Goal: Task Accomplishment & Management: Complete application form

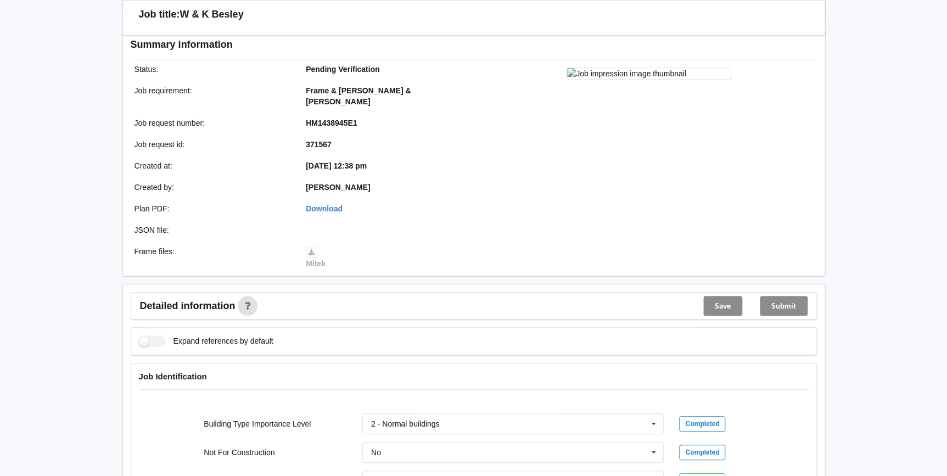
scroll to position [299, 0]
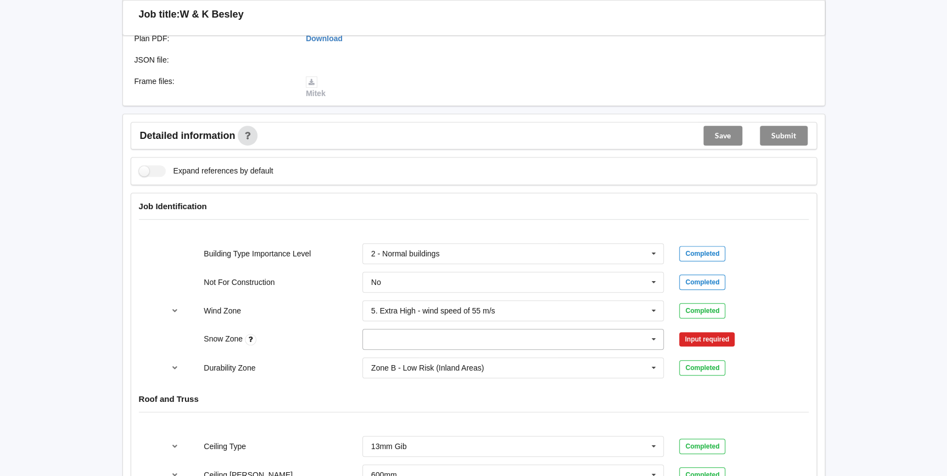
click at [652, 329] on icon at bounding box center [654, 339] width 16 height 20
click at [385, 349] on div "N0" at bounding box center [513, 359] width 301 height 20
click at [694, 330] on button "Confirm input" at bounding box center [711, 339] width 65 height 18
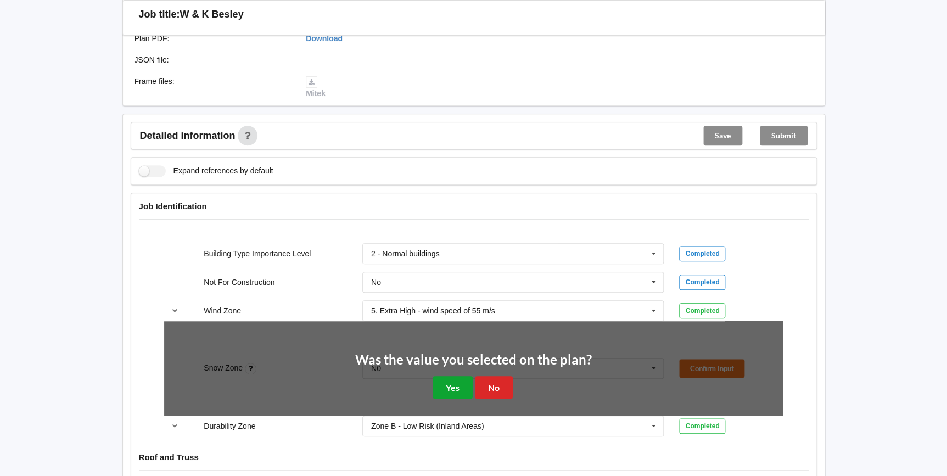
click at [456, 376] on button "Yes" at bounding box center [453, 387] width 40 height 23
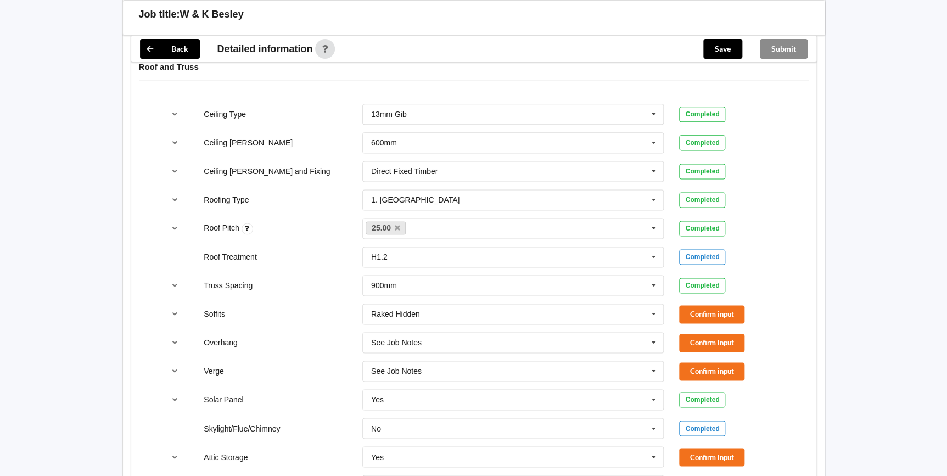
scroll to position [648, 0]
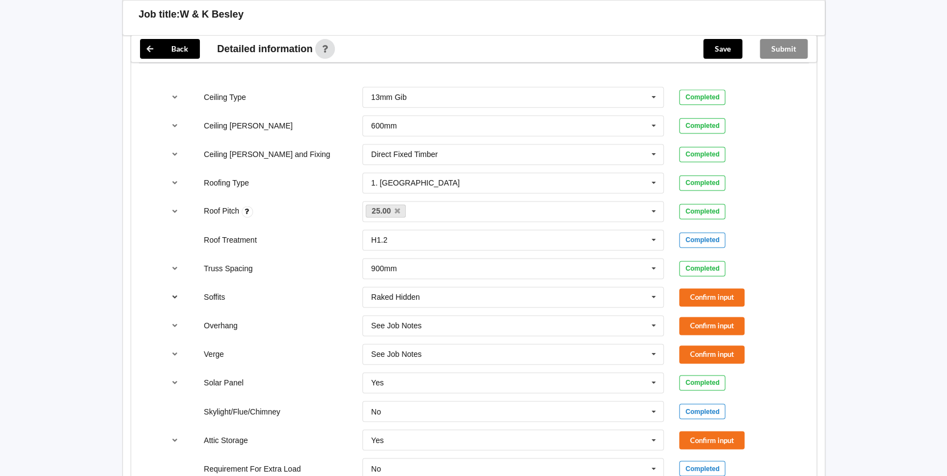
click at [174, 293] on icon "reference-toggle" at bounding box center [174, 296] width 9 height 7
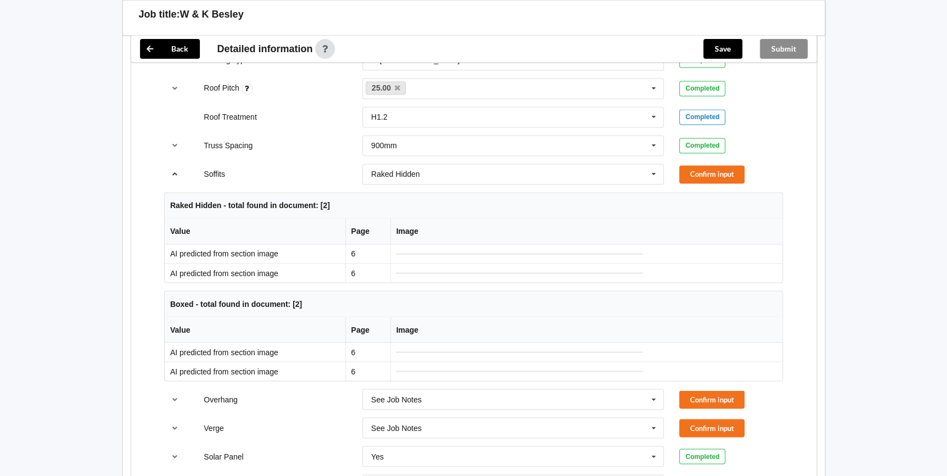
scroll to position [748, 0]
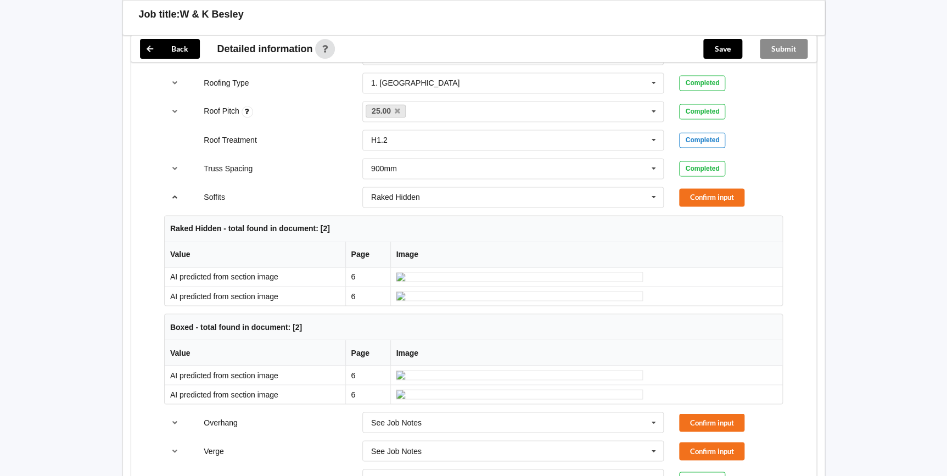
click at [178, 193] on icon "reference-toggle" at bounding box center [174, 196] width 9 height 7
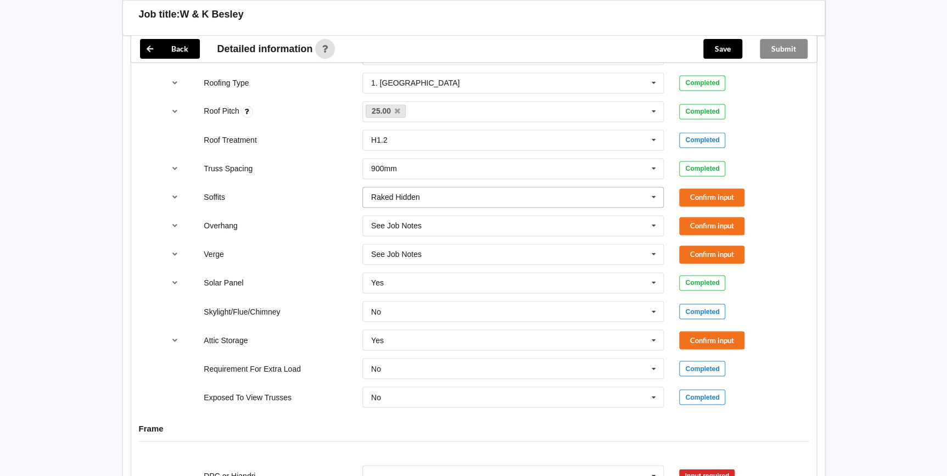
click at [655, 187] on icon at bounding box center [654, 197] width 16 height 20
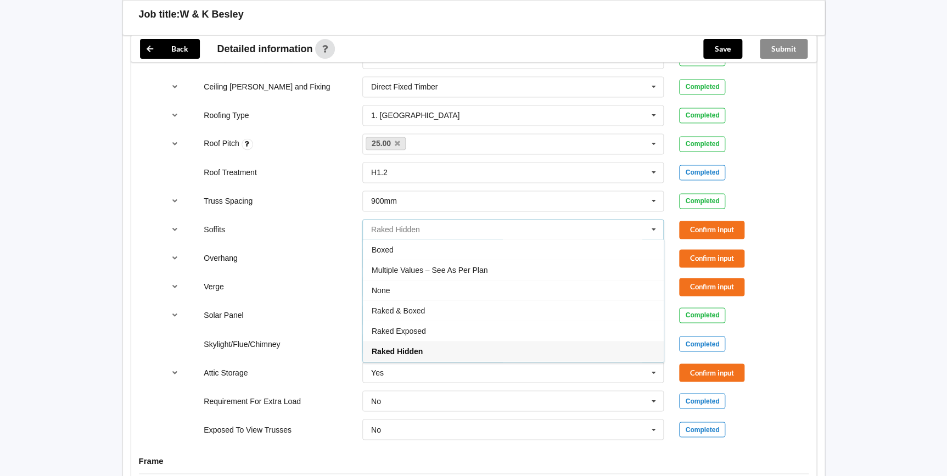
scroll to position [698, 0]
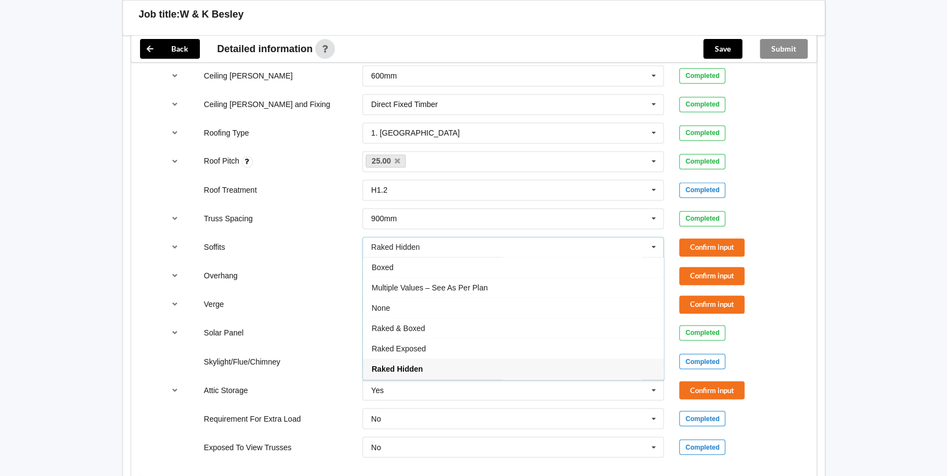
click at [158, 172] on div "Roof Treatment H1.2 H1.2 H3.2 See Job Notes Completed" at bounding box center [473, 190] width 634 height 36
click at [177, 243] on icon "reference-toggle" at bounding box center [174, 246] width 9 height 7
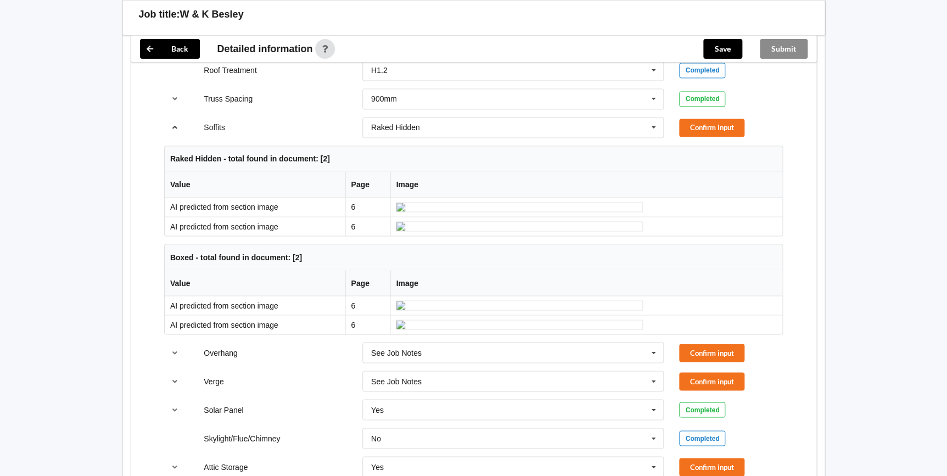
scroll to position [748, 0]
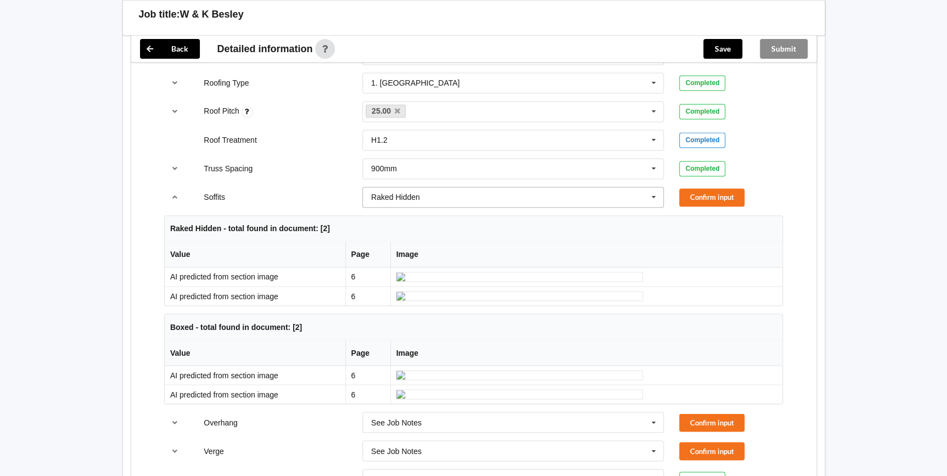
click at [655, 187] on icon at bounding box center [654, 197] width 16 height 20
click at [463, 233] on span "Multiple Values – See As Per Plan" at bounding box center [430, 237] width 116 height 9
click at [732, 188] on button "Confirm input" at bounding box center [711, 197] width 65 height 18
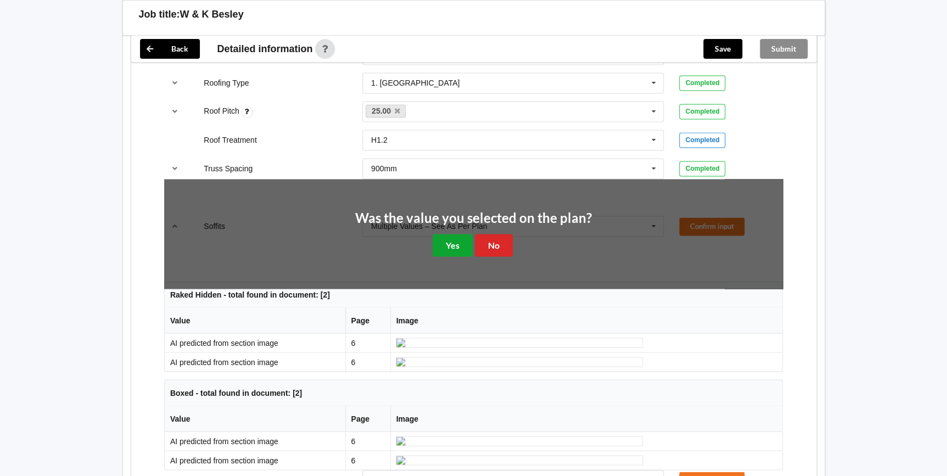
click at [456, 234] on button "Yes" at bounding box center [453, 245] width 40 height 23
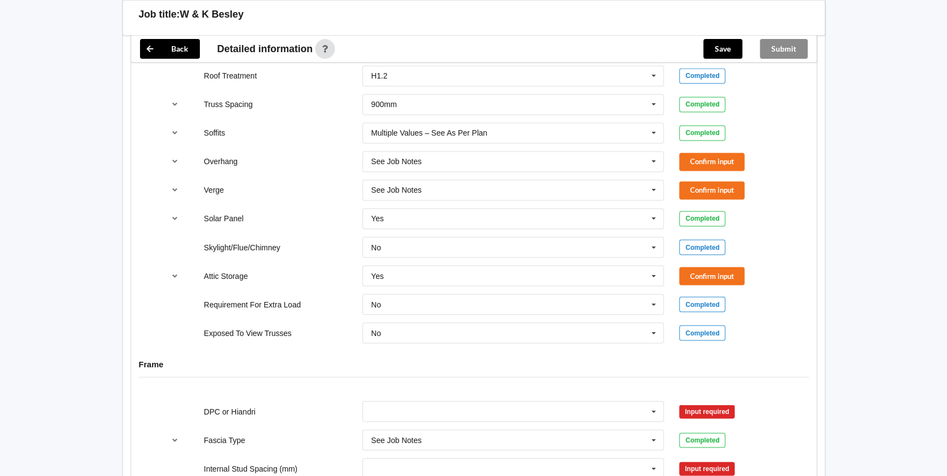
scroll to position [685, 0]
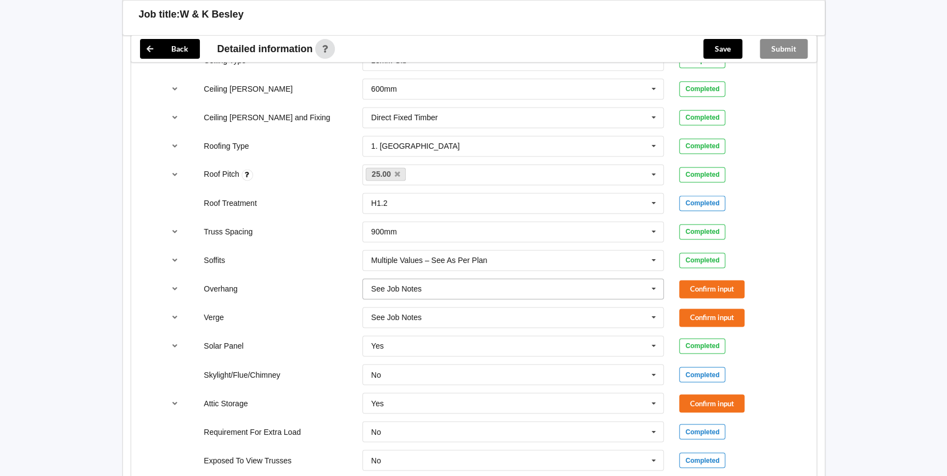
click at [655, 279] on icon at bounding box center [654, 289] width 16 height 20
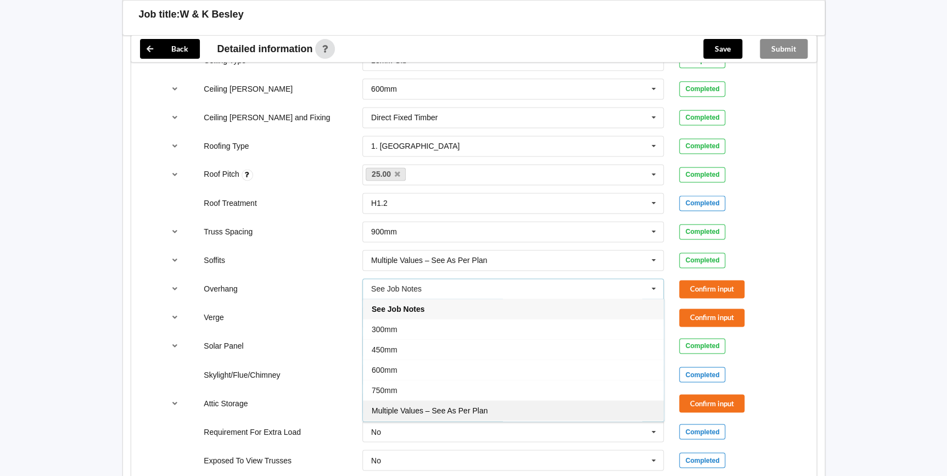
click at [444, 406] on span "Multiple Values – See As Per Plan" at bounding box center [430, 410] width 116 height 9
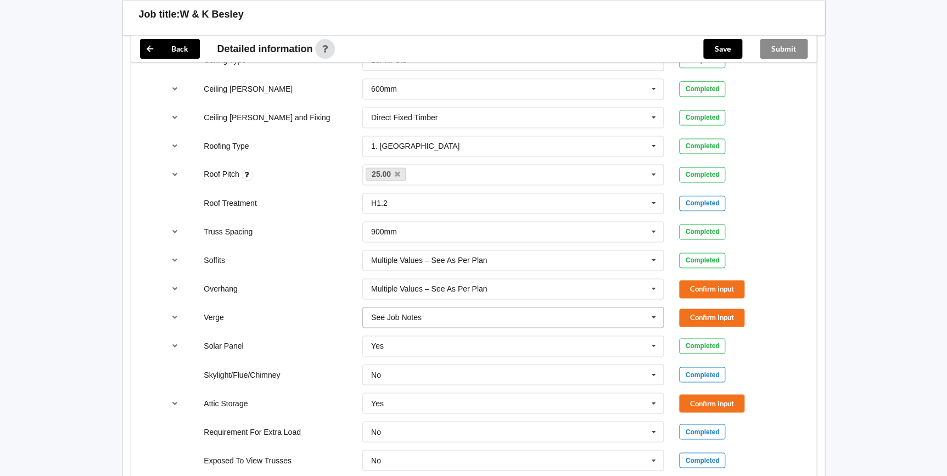
click at [656, 307] on icon at bounding box center [654, 317] width 16 height 20
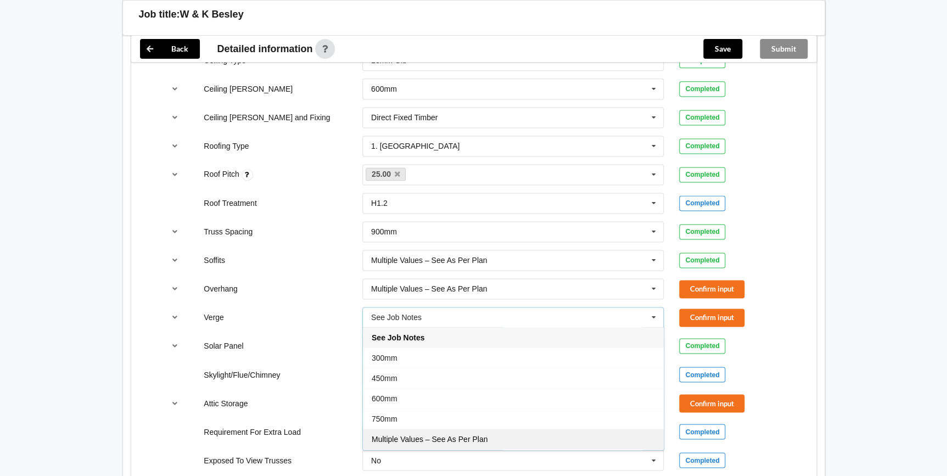
click at [493, 429] on div "Multiple Values – See As Per Plan" at bounding box center [513, 439] width 301 height 20
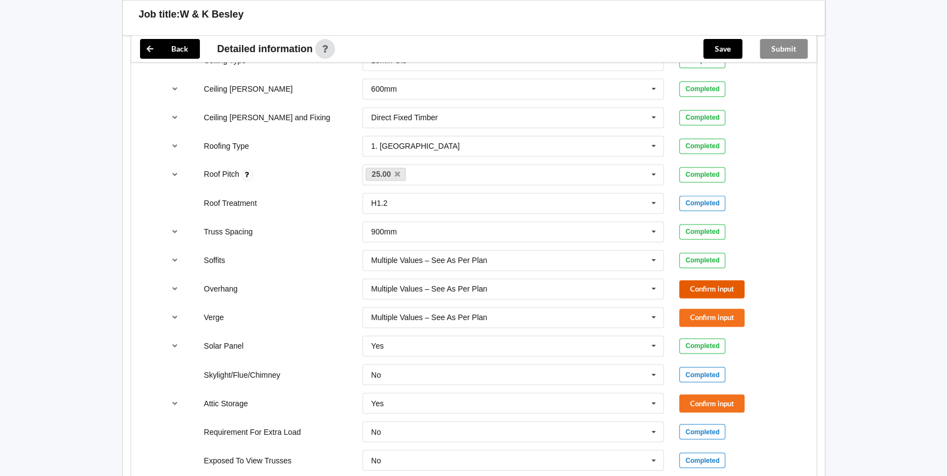
click at [726, 280] on button "Confirm input" at bounding box center [711, 289] width 65 height 18
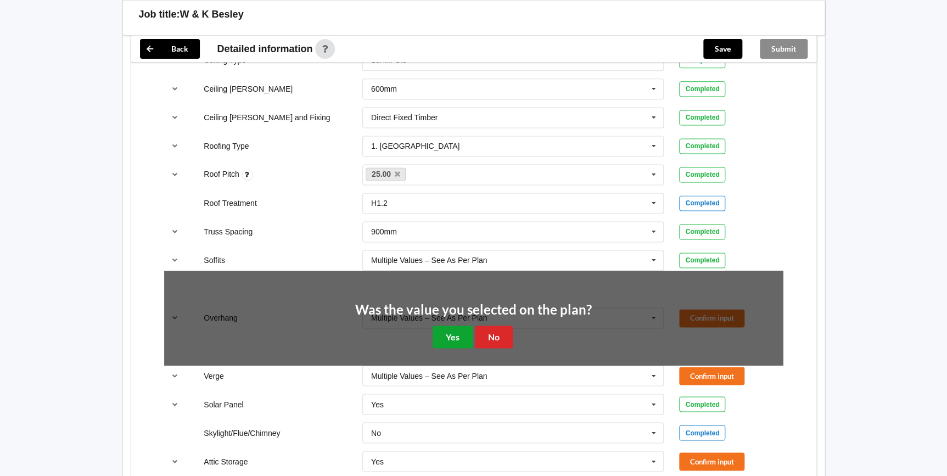
click at [451, 326] on button "Yes" at bounding box center [453, 337] width 40 height 23
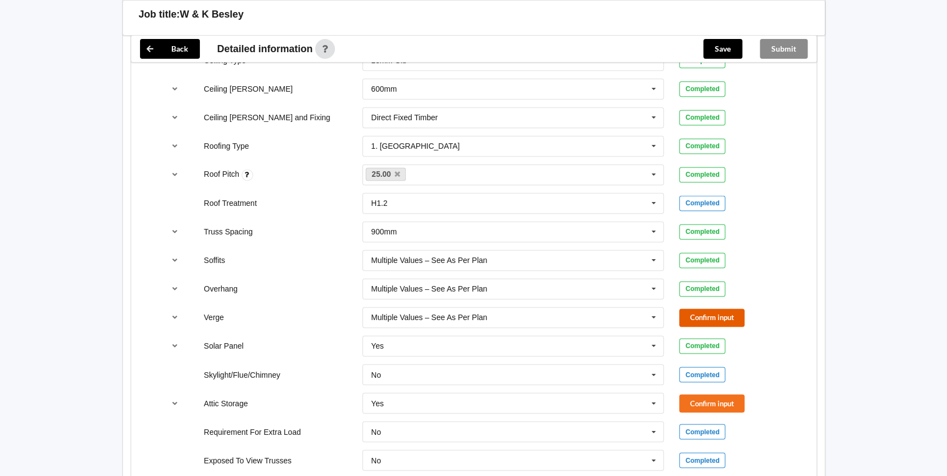
click at [702, 309] on button "Confirm input" at bounding box center [711, 318] width 65 height 18
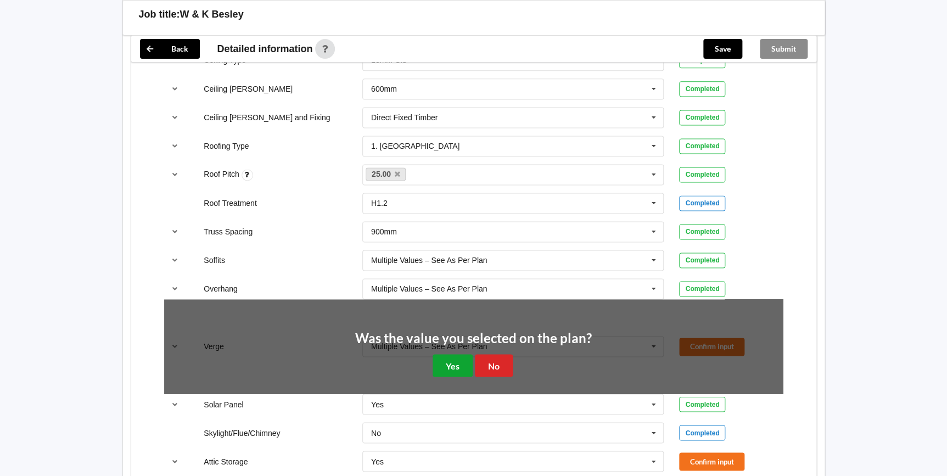
click at [462, 354] on button "Yes" at bounding box center [453, 365] width 40 height 23
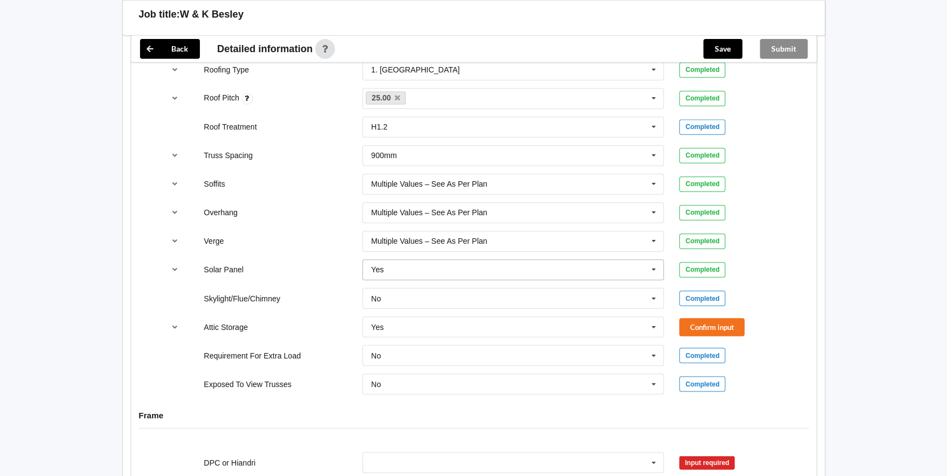
scroll to position [785, 0]
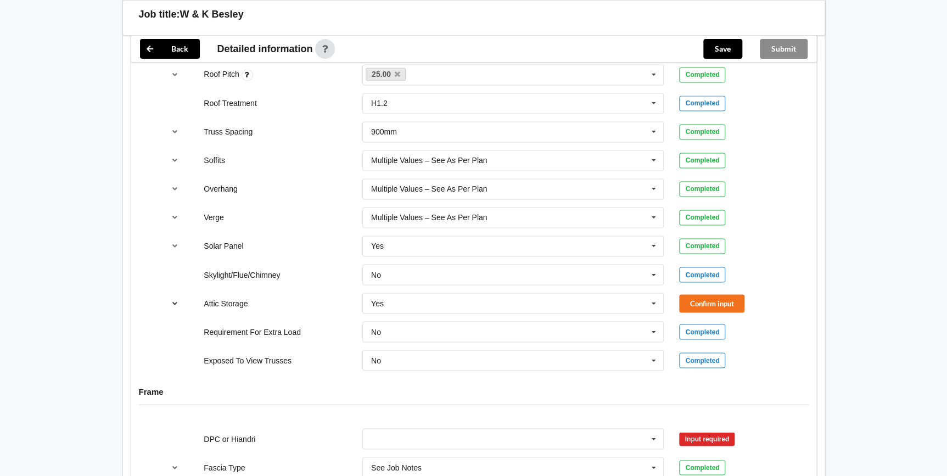
click at [176, 299] on icon "reference-toggle" at bounding box center [174, 302] width 9 height 7
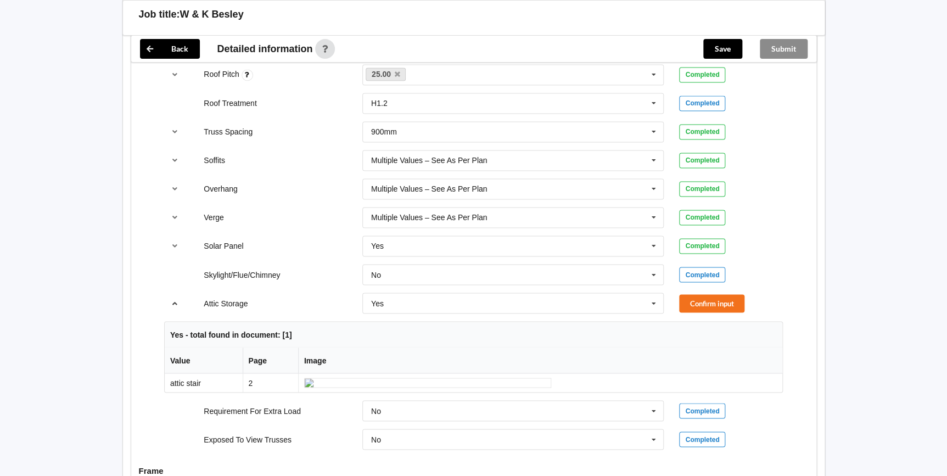
click at [176, 299] on icon "reference-toggle" at bounding box center [174, 302] width 9 height 7
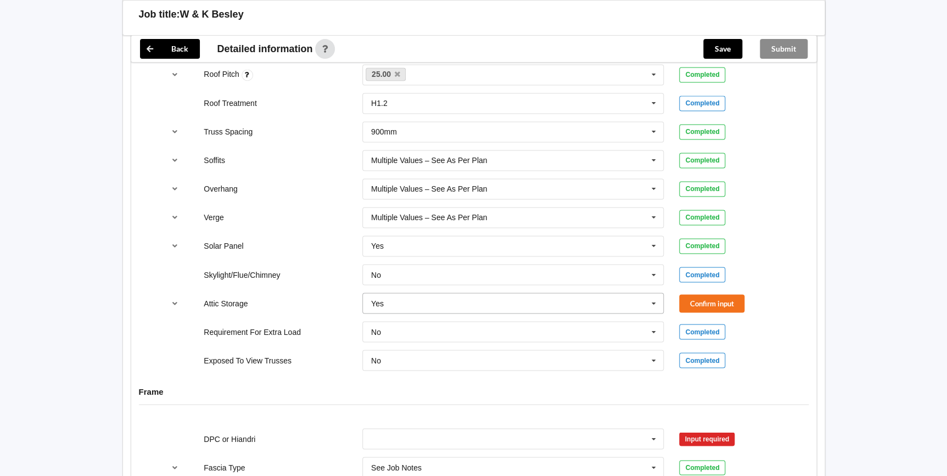
drag, startPoint x: 652, startPoint y: 291, endPoint x: 632, endPoint y: 296, distance: 20.5
click at [652, 293] on icon at bounding box center [654, 303] width 16 height 20
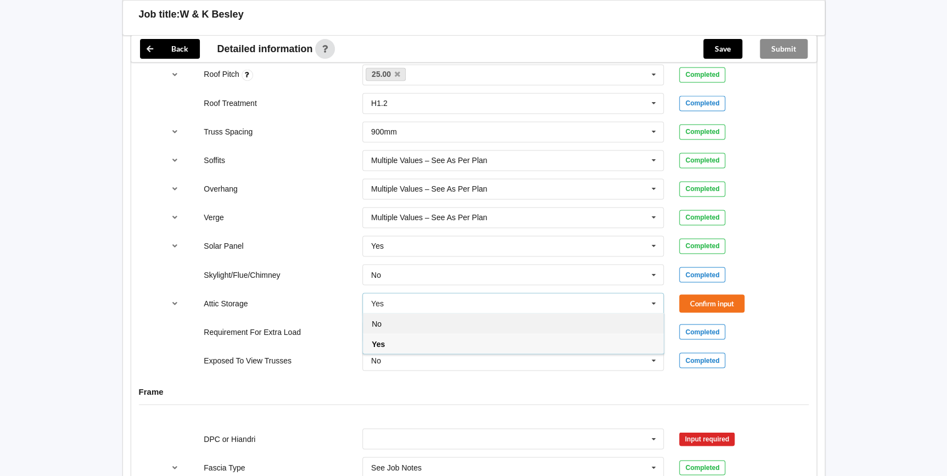
click at [442, 313] on div "No" at bounding box center [513, 323] width 301 height 20
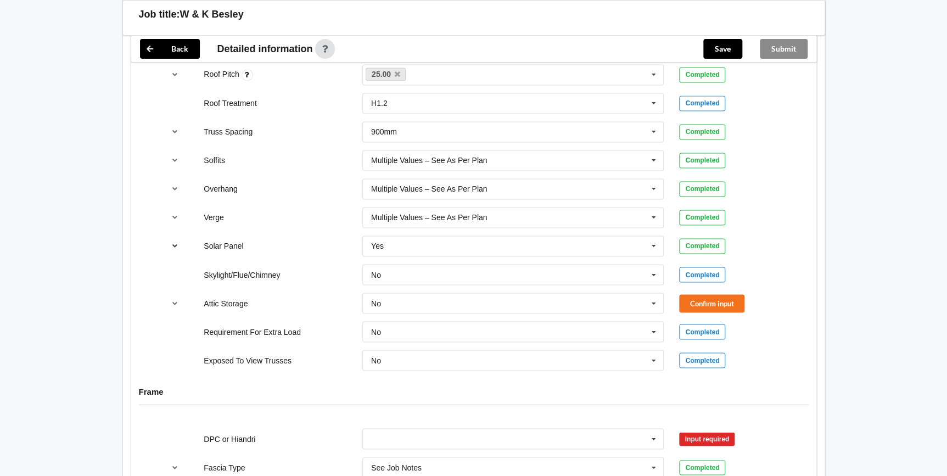
click at [175, 242] on icon "reference-toggle" at bounding box center [174, 245] width 9 height 7
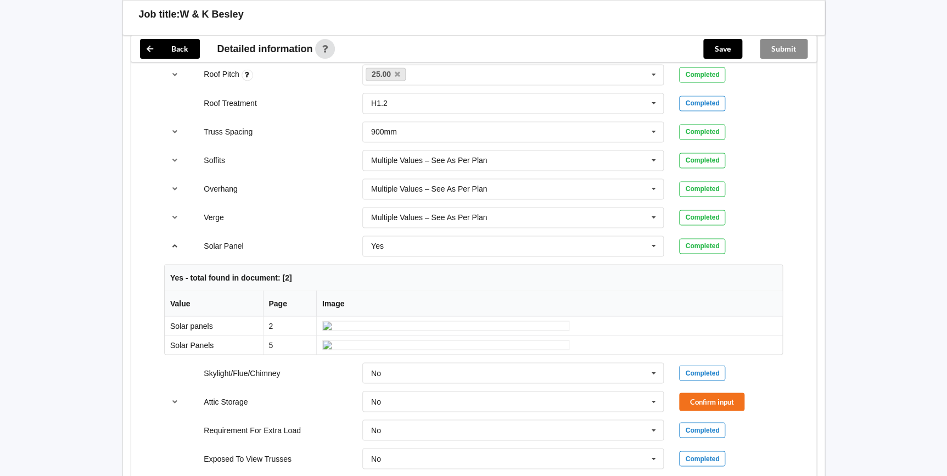
click at [175, 242] on icon "reference-toggle" at bounding box center [174, 245] width 9 height 7
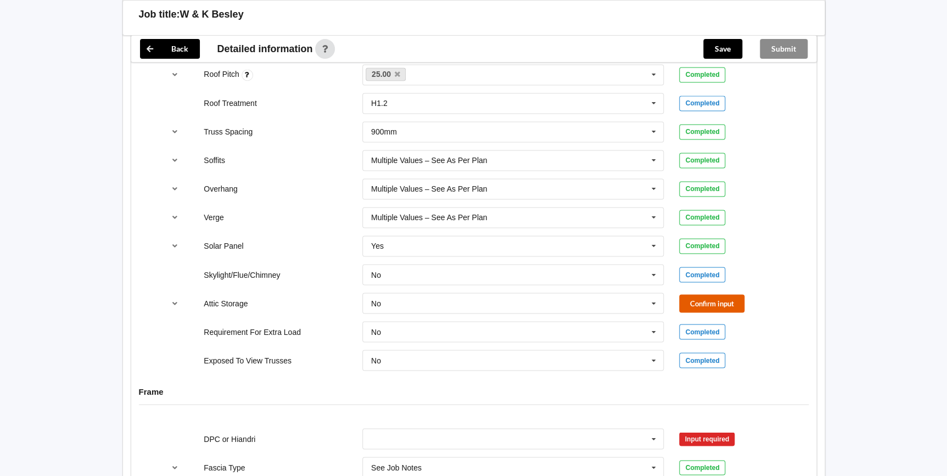
click at [720, 294] on button "Confirm input" at bounding box center [711, 303] width 65 height 18
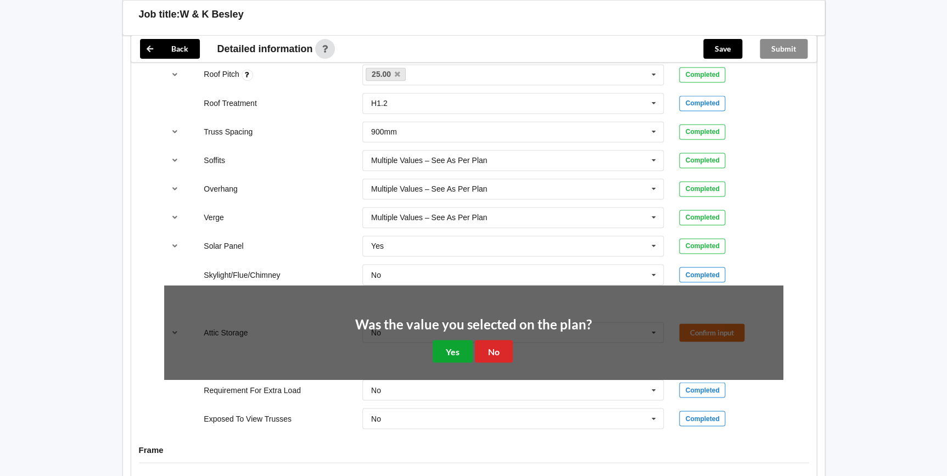
click at [462, 340] on button "Yes" at bounding box center [453, 351] width 40 height 23
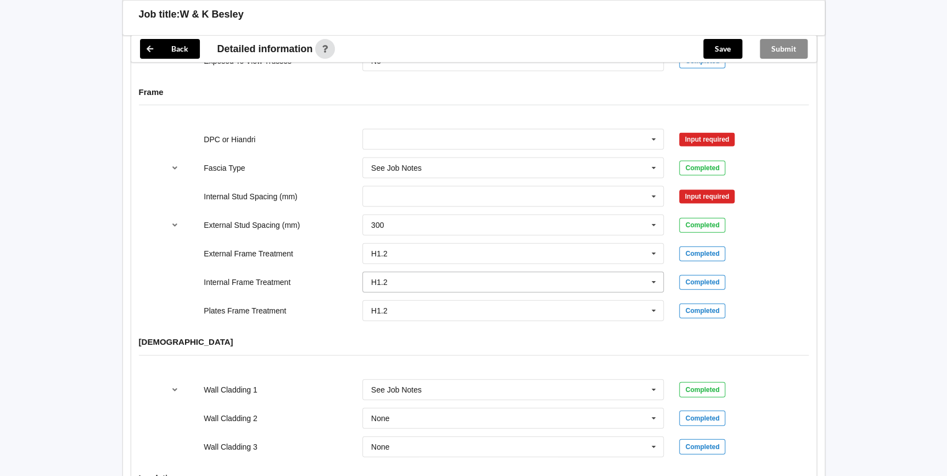
scroll to position [1034, 0]
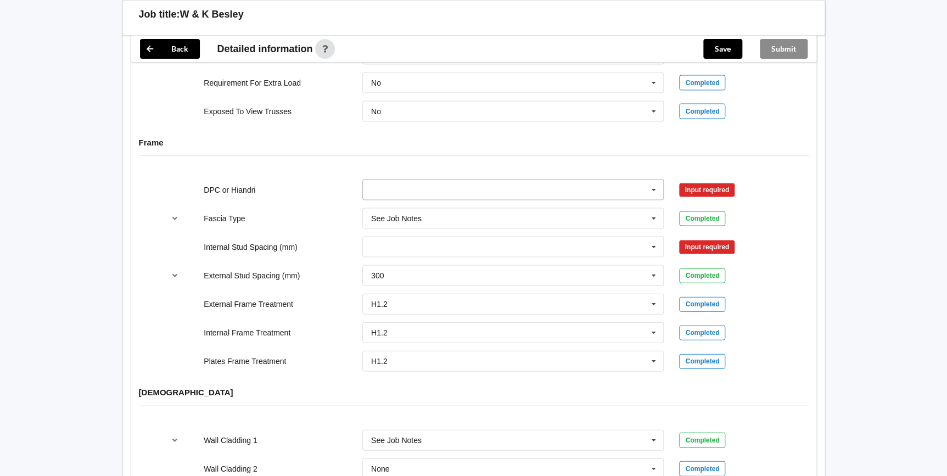
click at [654, 180] on icon at bounding box center [654, 190] width 16 height 20
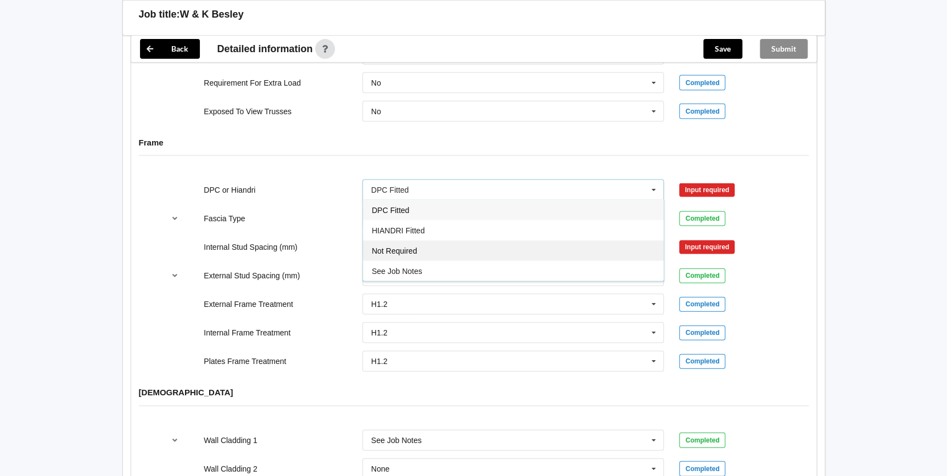
click at [404, 246] on span "Not Required" at bounding box center [395, 250] width 46 height 9
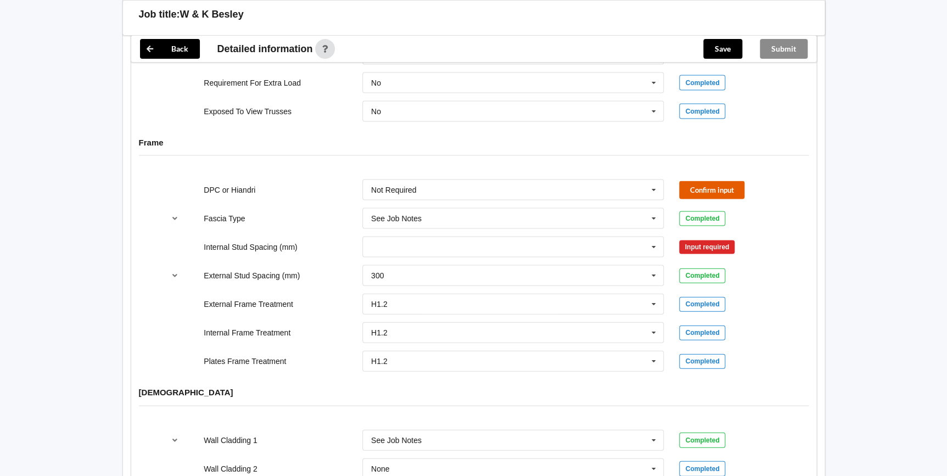
click at [687, 181] on button "Confirm input" at bounding box center [711, 190] width 65 height 18
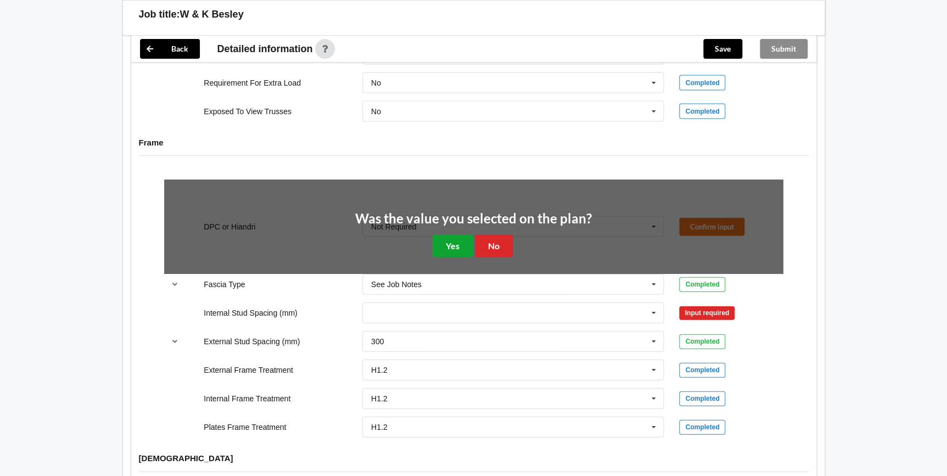
click at [460, 234] on button "Yes" at bounding box center [453, 245] width 40 height 23
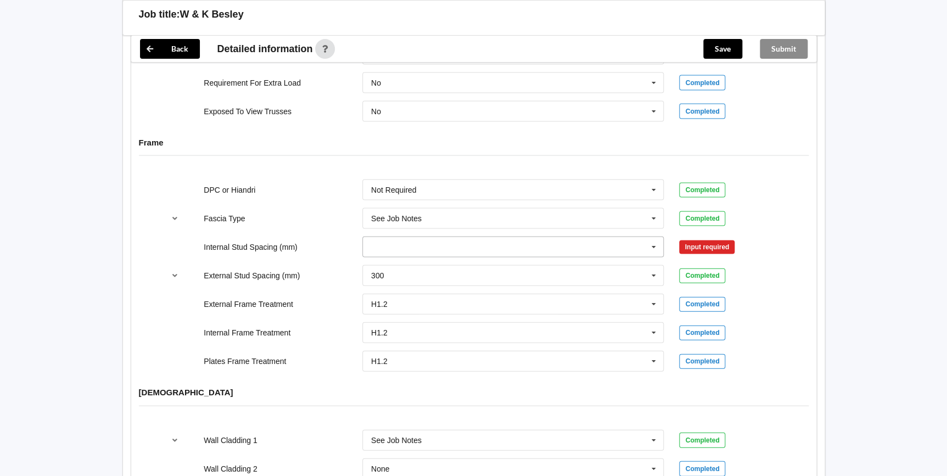
click at [649, 237] on icon at bounding box center [654, 247] width 16 height 20
drag, startPoint x: 423, startPoint y: 362, endPoint x: 444, endPoint y: 350, distance: 24.1
click at [423, 362] on div "Multiple Values – See As Per Plan" at bounding box center [513, 368] width 301 height 20
click at [703, 238] on button "Confirm input" at bounding box center [711, 247] width 65 height 18
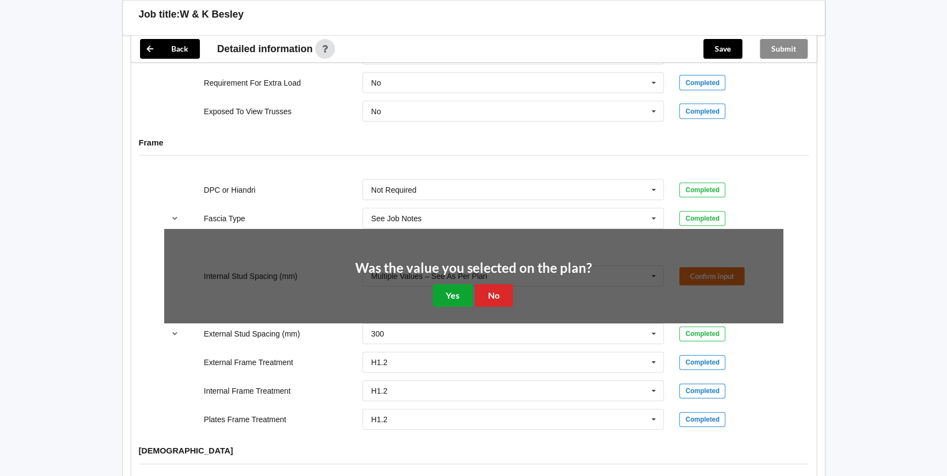
click at [453, 284] on button "Yes" at bounding box center [453, 295] width 40 height 23
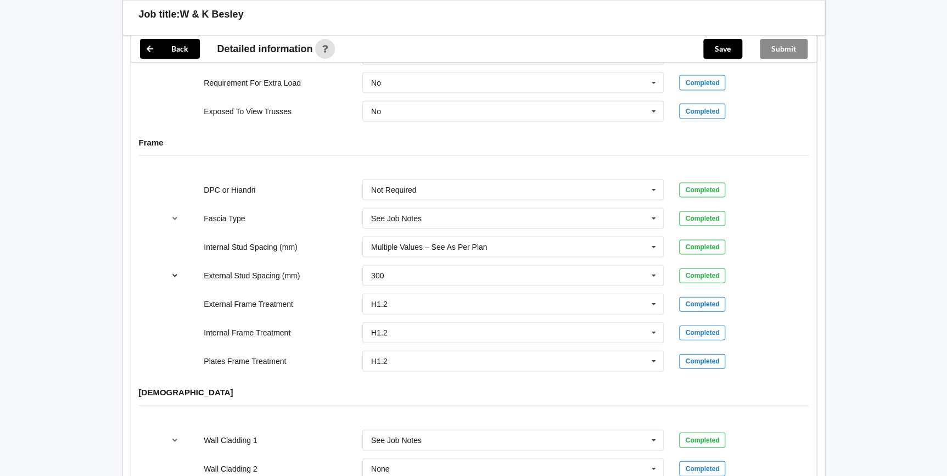
click at [174, 271] on icon "reference-toggle" at bounding box center [174, 274] width 9 height 7
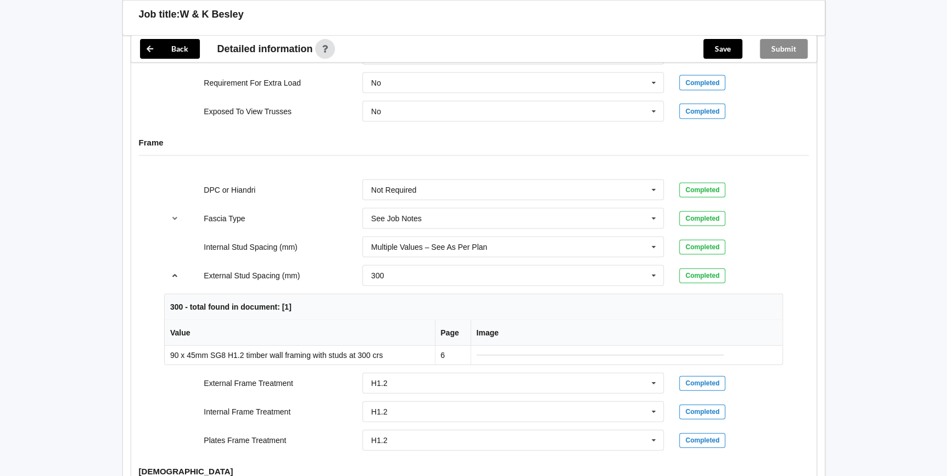
click at [176, 271] on icon "reference-toggle" at bounding box center [174, 274] width 9 height 7
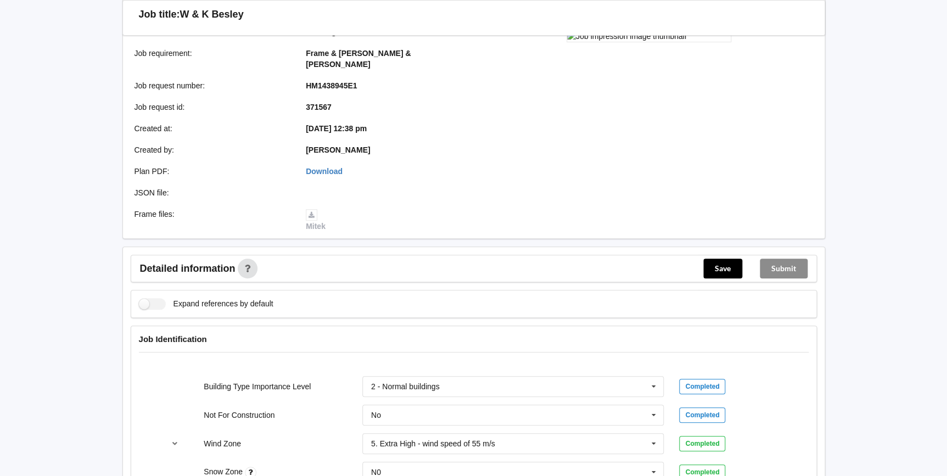
scroll to position [0, 0]
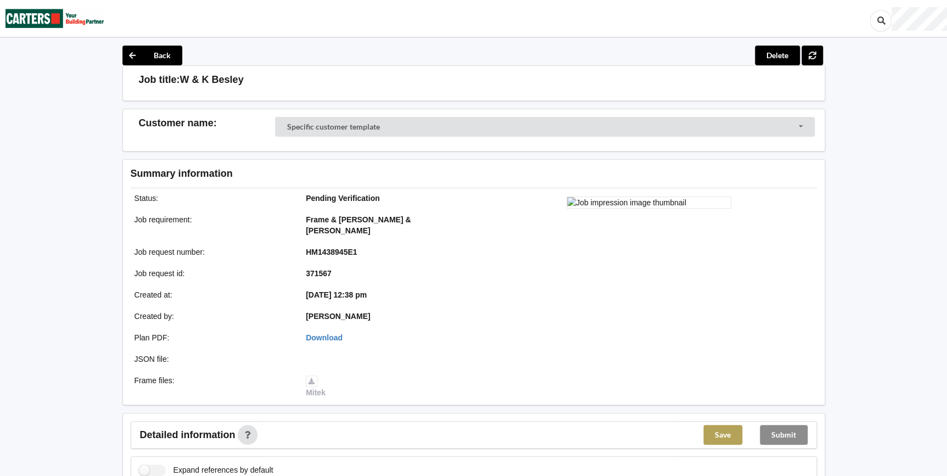
click at [718, 425] on button "Save" at bounding box center [722, 435] width 39 height 20
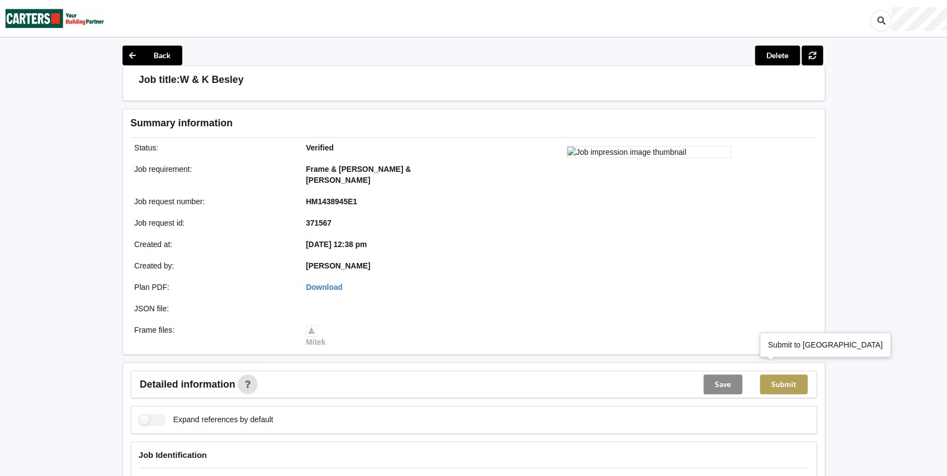
click at [781, 374] on button "Submit" at bounding box center [784, 384] width 48 height 20
